Goal: Obtain resource: Download file/media

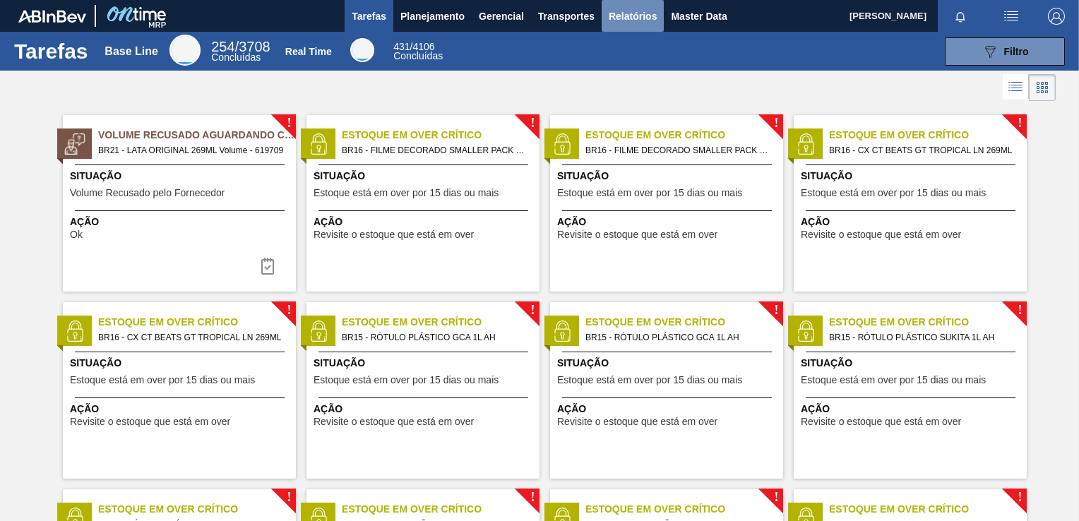
click at [621, 20] on span "Relatórios" at bounding box center [633, 16] width 48 height 17
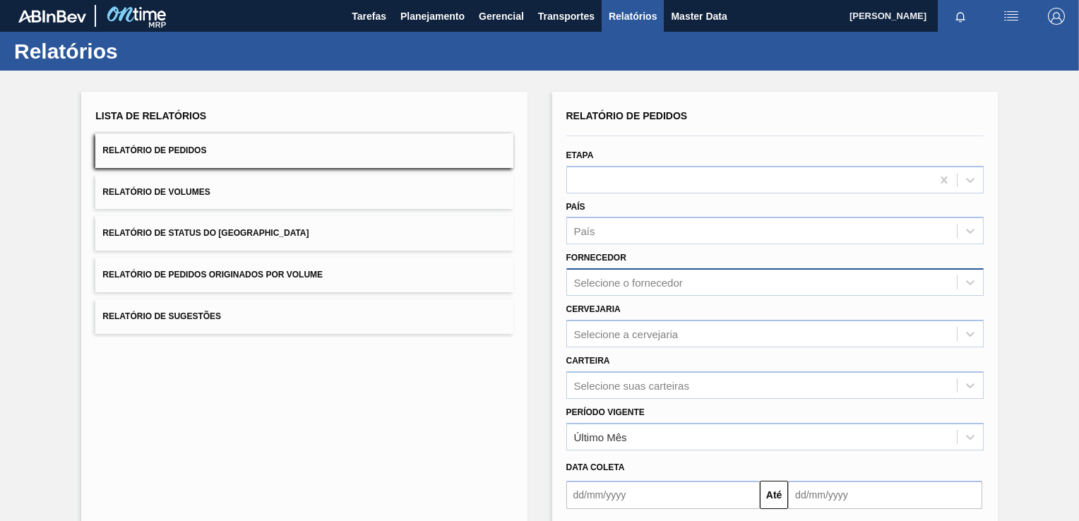
click at [621, 285] on div "Selecione o fornecedor" at bounding box center [628, 283] width 109 height 12
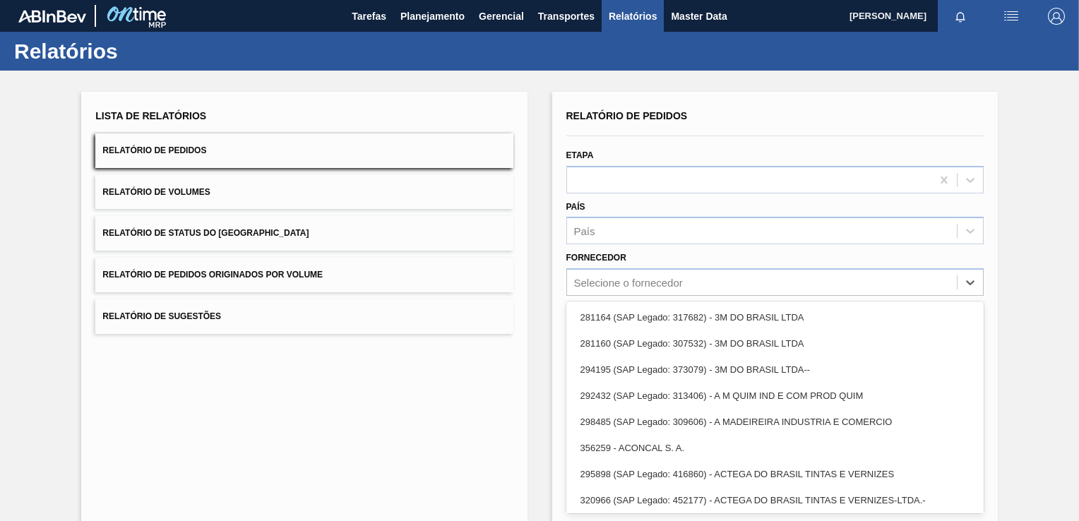
paste input "280389"
type input "280389"
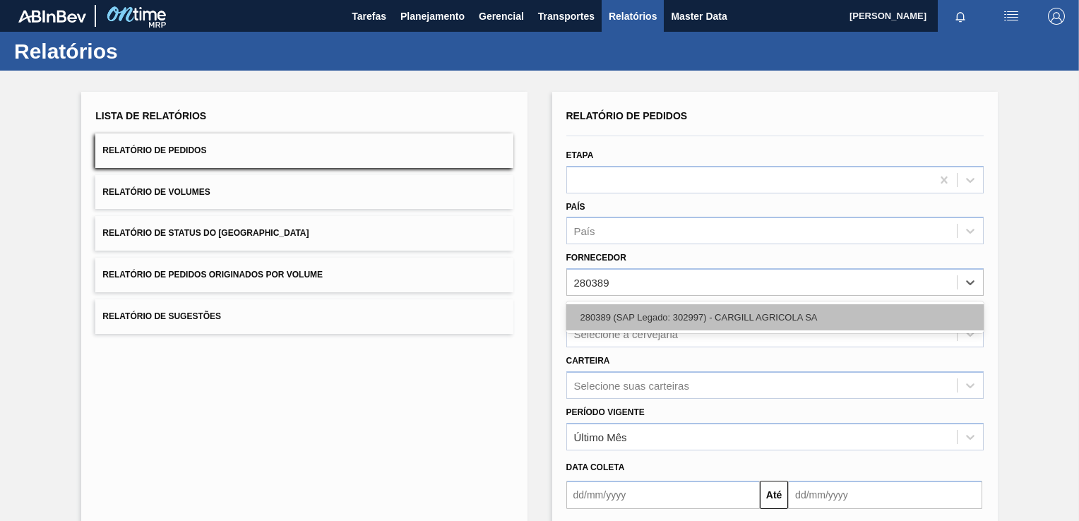
click at [630, 306] on div "280389 (SAP Legado: 302997) - CARGILL AGRICOLA SA" at bounding box center [774, 317] width 417 height 26
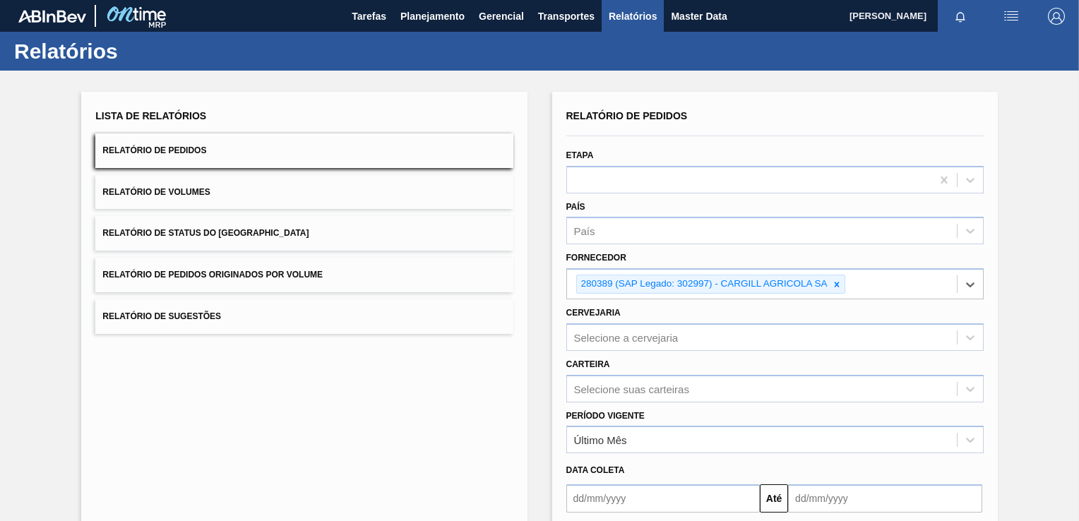
click at [602, 346] on div "Selecione a cervejaria" at bounding box center [774, 337] width 417 height 28
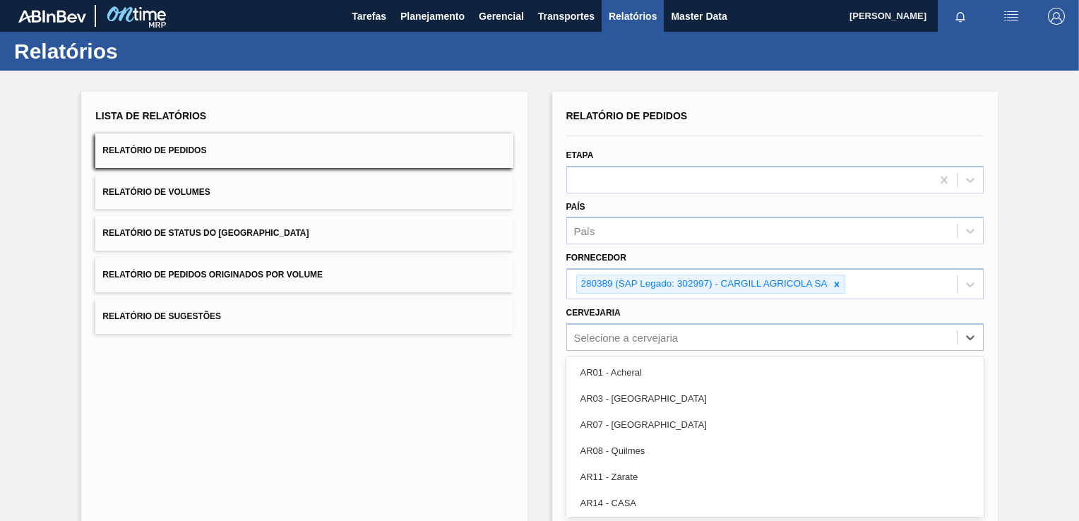
scroll to position [51, 0]
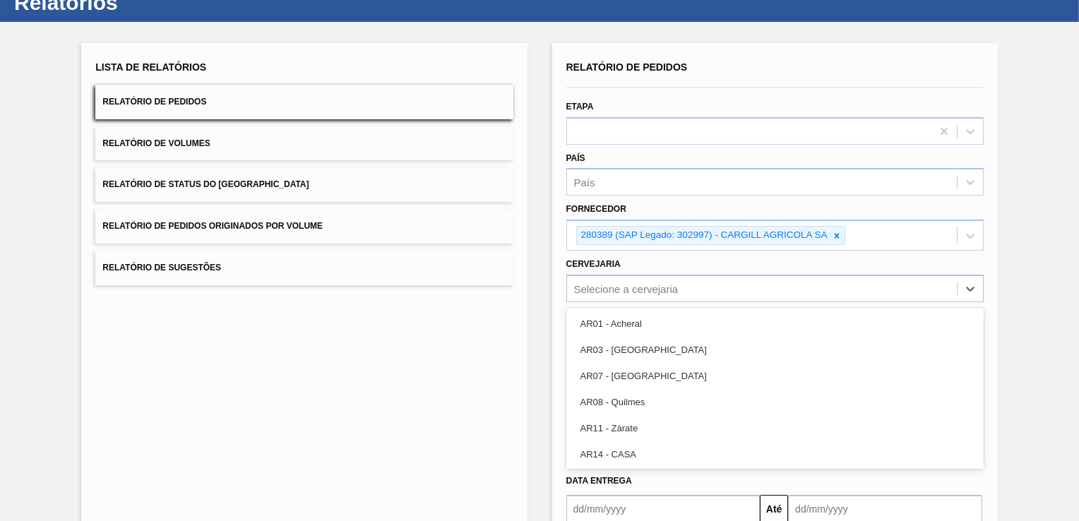
paste input "BR27"
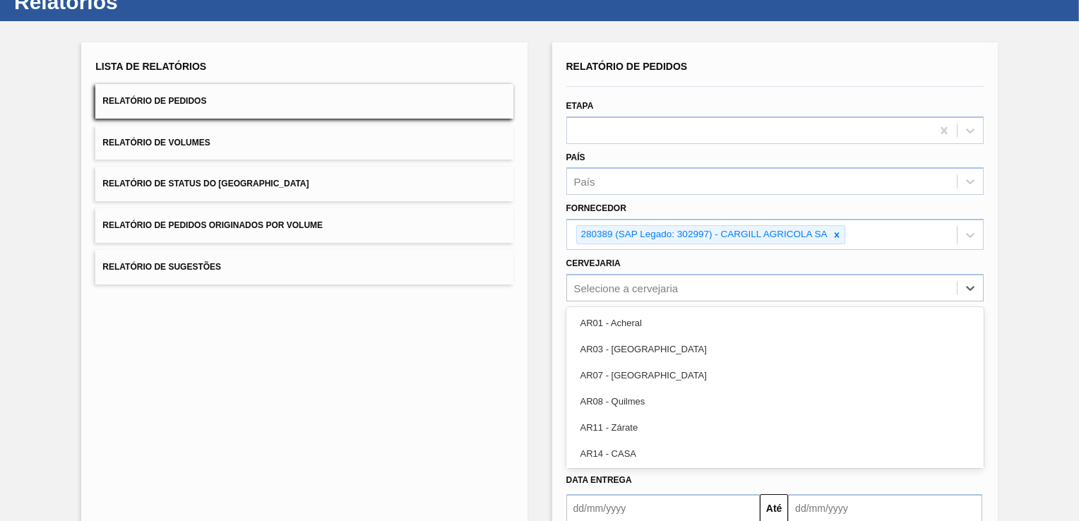
type input "BR27"
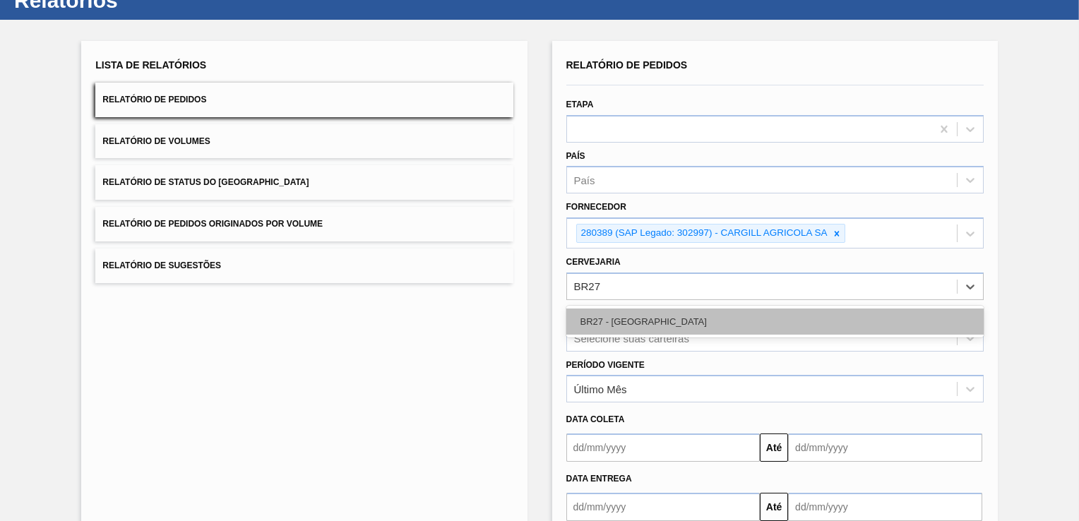
click at [616, 316] on div "BR27 - [GEOGRAPHIC_DATA]" at bounding box center [774, 322] width 417 height 26
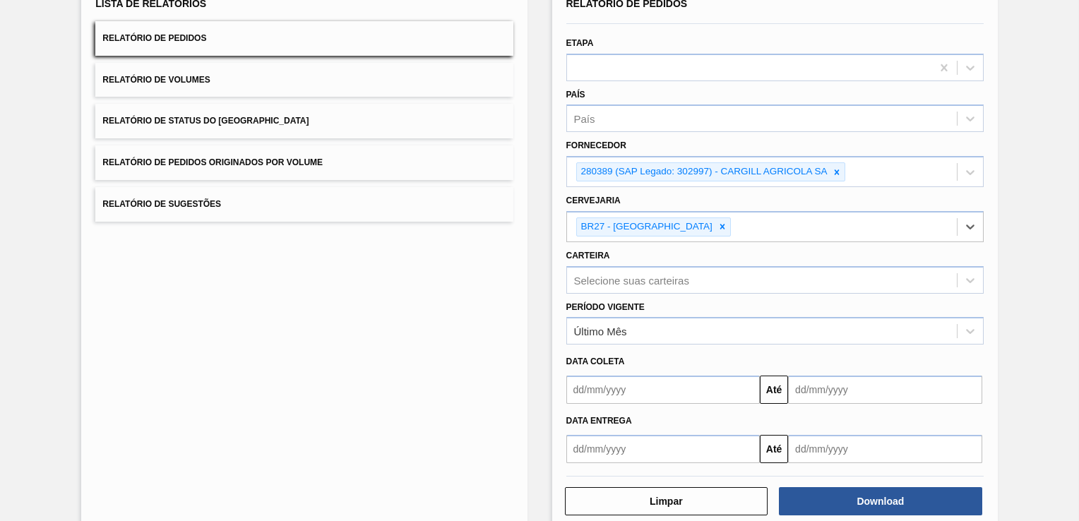
scroll to position [136, 0]
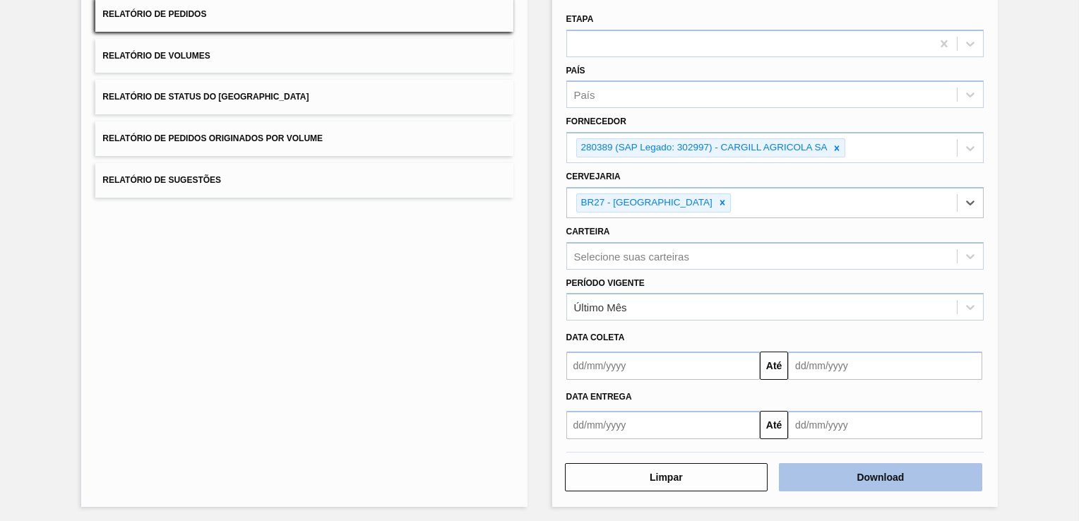
click at [880, 482] on button "Download" at bounding box center [880, 477] width 203 height 28
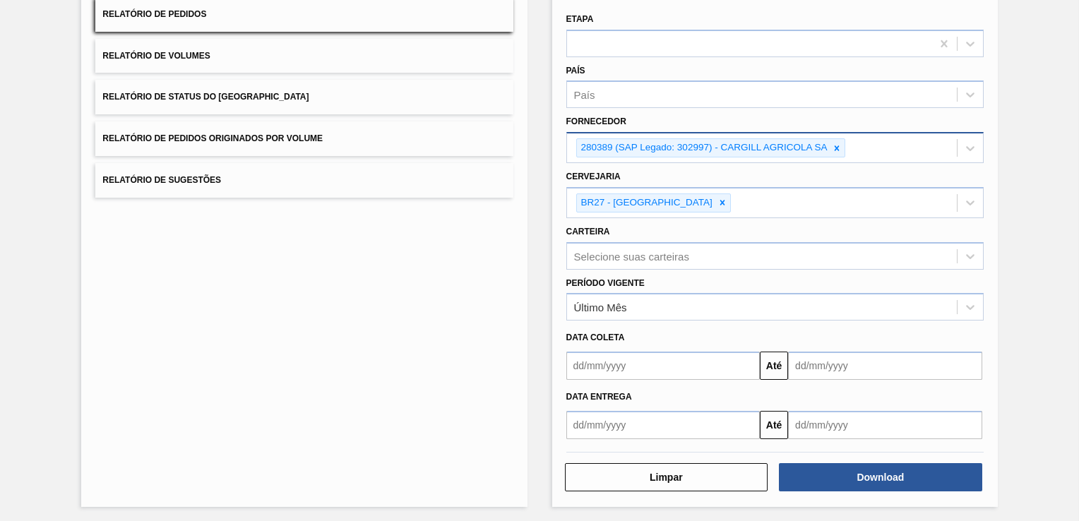
click at [839, 146] on icon at bounding box center [837, 148] width 10 height 10
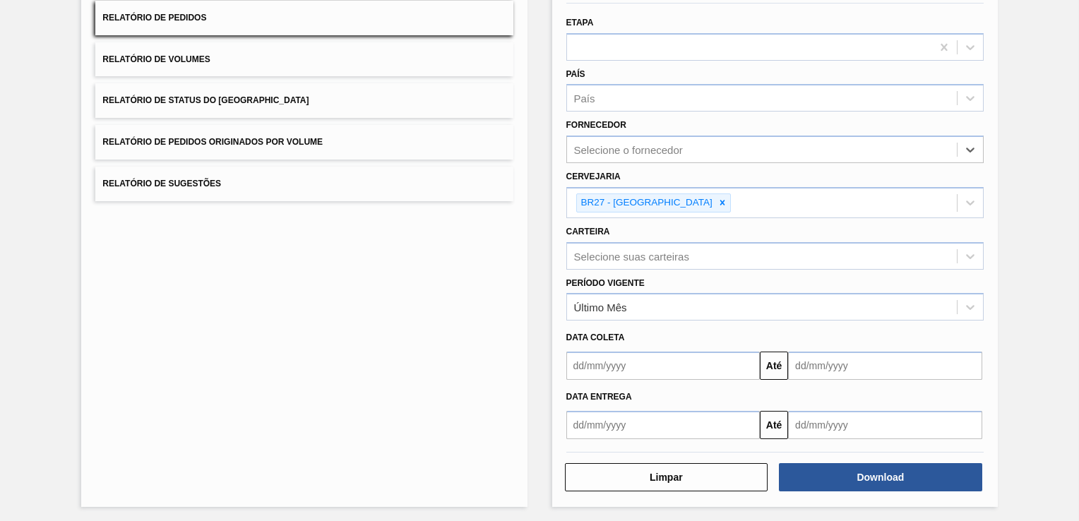
paste input "296630"
type input "296630"
drag, startPoint x: 616, startPoint y: 187, endPoint x: 647, endPoint y: 199, distance: 33.3
click at [616, 188] on div "296630 (SAP Legado: 424868) - SERTRADING (BR) LTDA." at bounding box center [774, 185] width 417 height 26
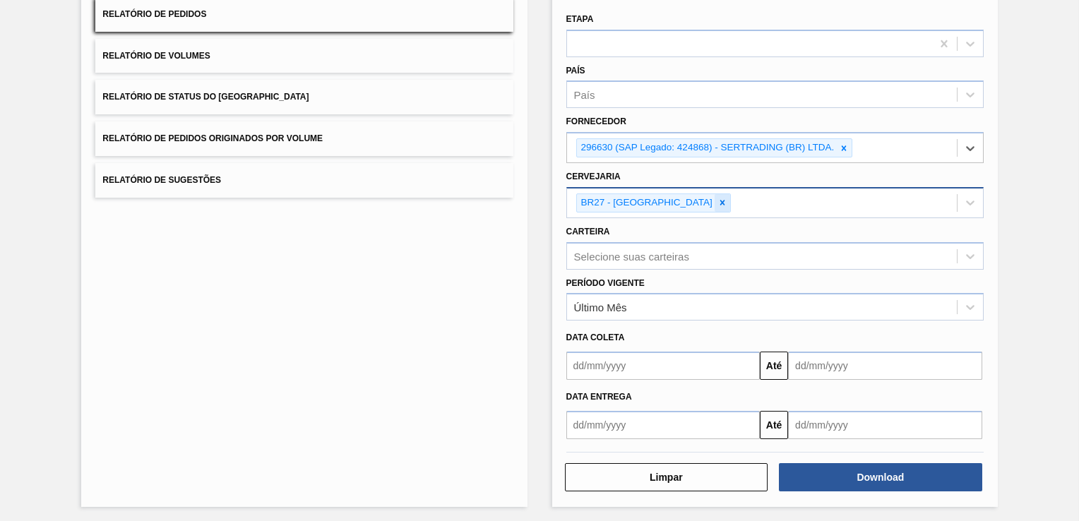
click at [717, 205] on icon at bounding box center [722, 203] width 10 height 10
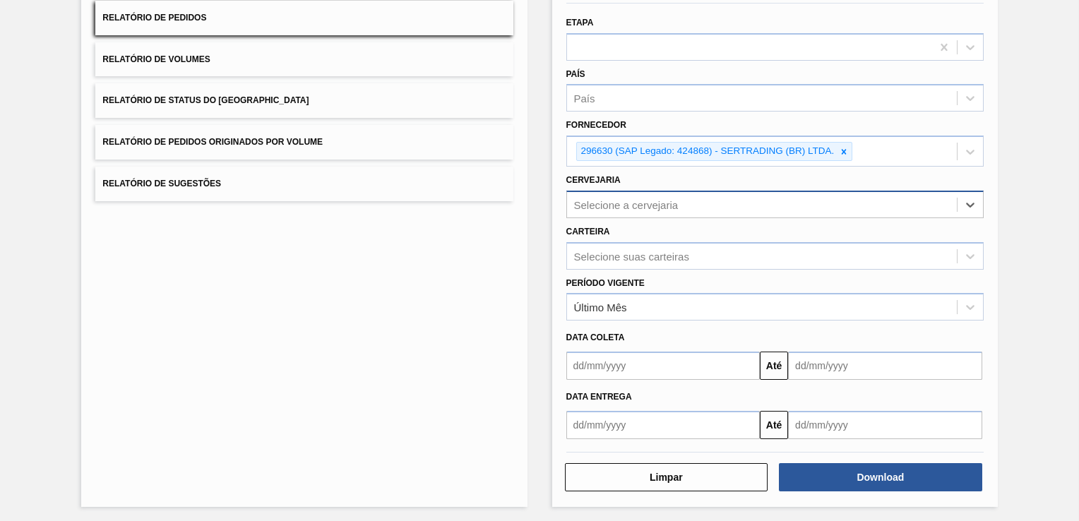
paste input "BR06"
type input "BR06"
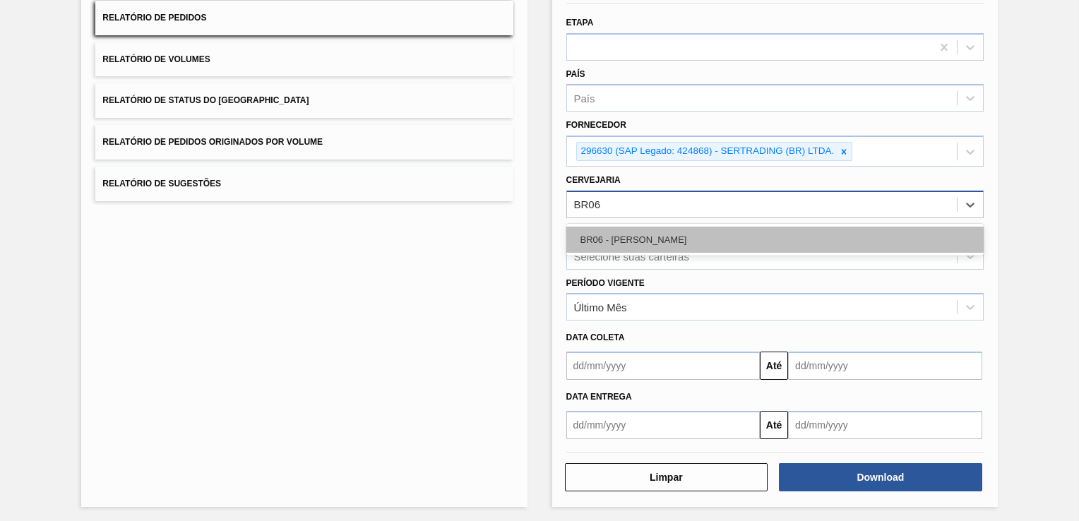
click at [628, 234] on div "BR06 - [PERSON_NAME]" at bounding box center [774, 240] width 417 height 26
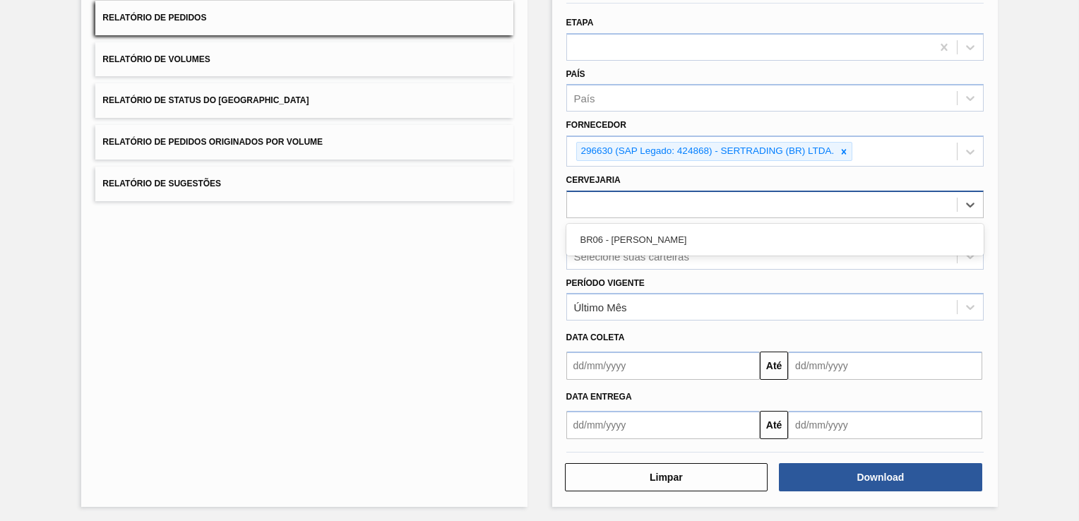
scroll to position [136, 0]
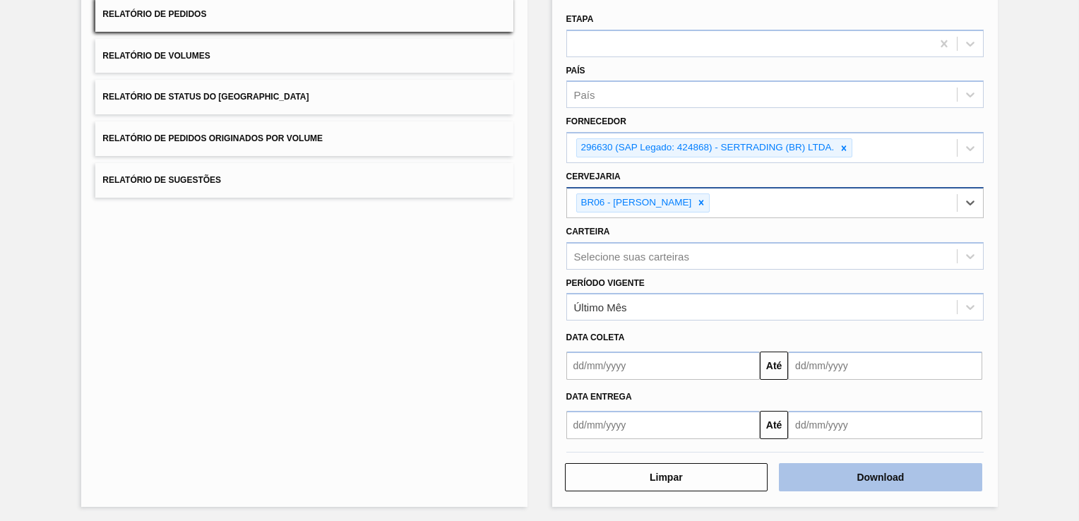
click at [835, 474] on button "Download" at bounding box center [880, 477] width 203 height 28
